Goal: Find specific page/section: Find specific page/section

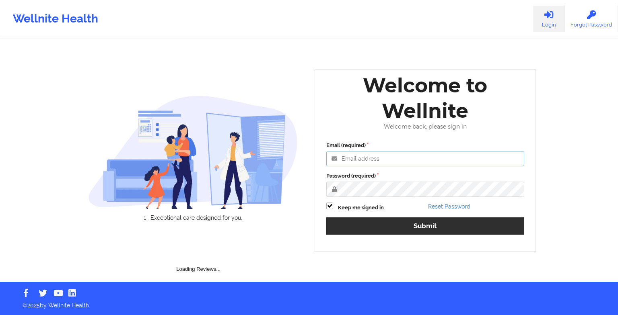
type input "[EMAIL_ADDRESS][DOMAIN_NAME]"
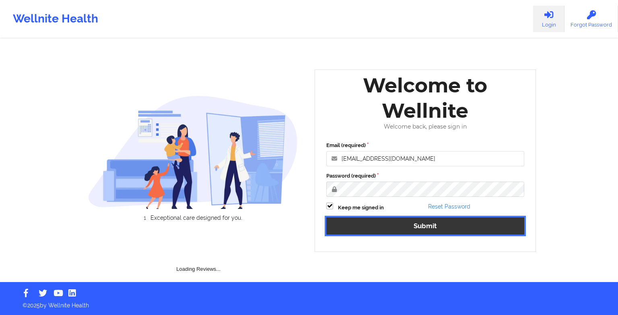
click at [361, 220] on button "Submit" at bounding box center [425, 226] width 198 height 17
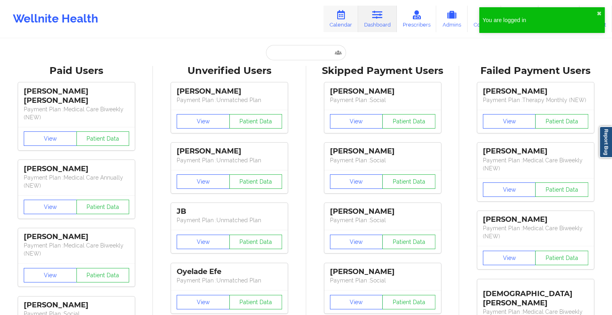
click at [336, 14] on link "Calendar" at bounding box center [341, 19] width 35 height 27
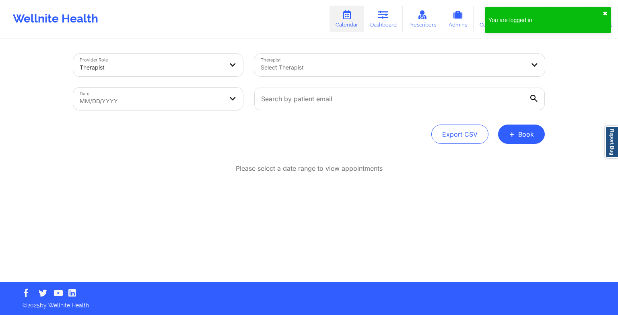
click at [606, 11] on button "✖︎" at bounding box center [605, 13] width 5 height 6
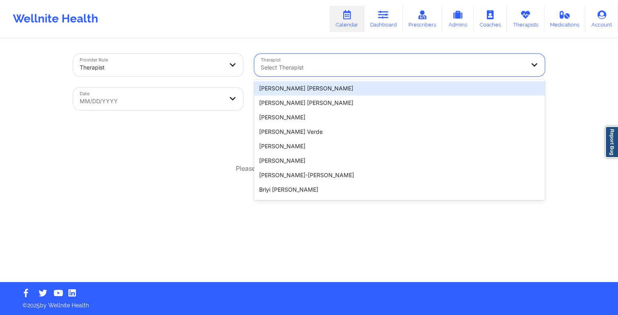
click at [346, 62] on div "Select Therapist" at bounding box center [389, 65] width 271 height 23
